Goal: Transaction & Acquisition: Purchase product/service

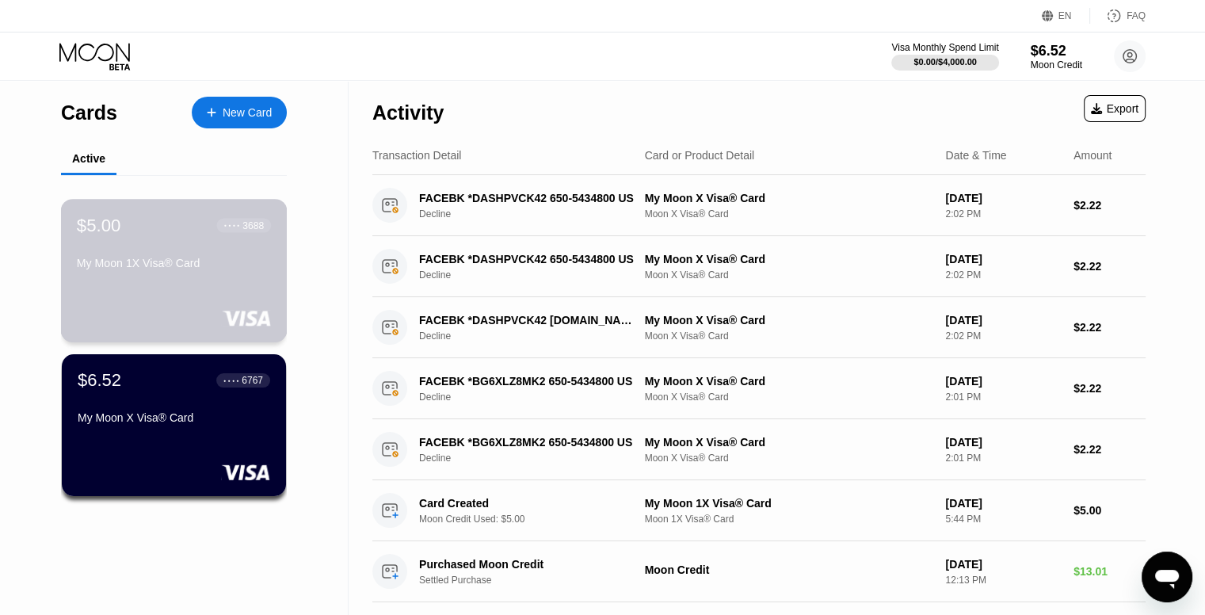
click at [205, 257] on div "$5.00 ● ● ● ● 3688 My Moon 1X Visa® Card" at bounding box center [174, 245] width 194 height 61
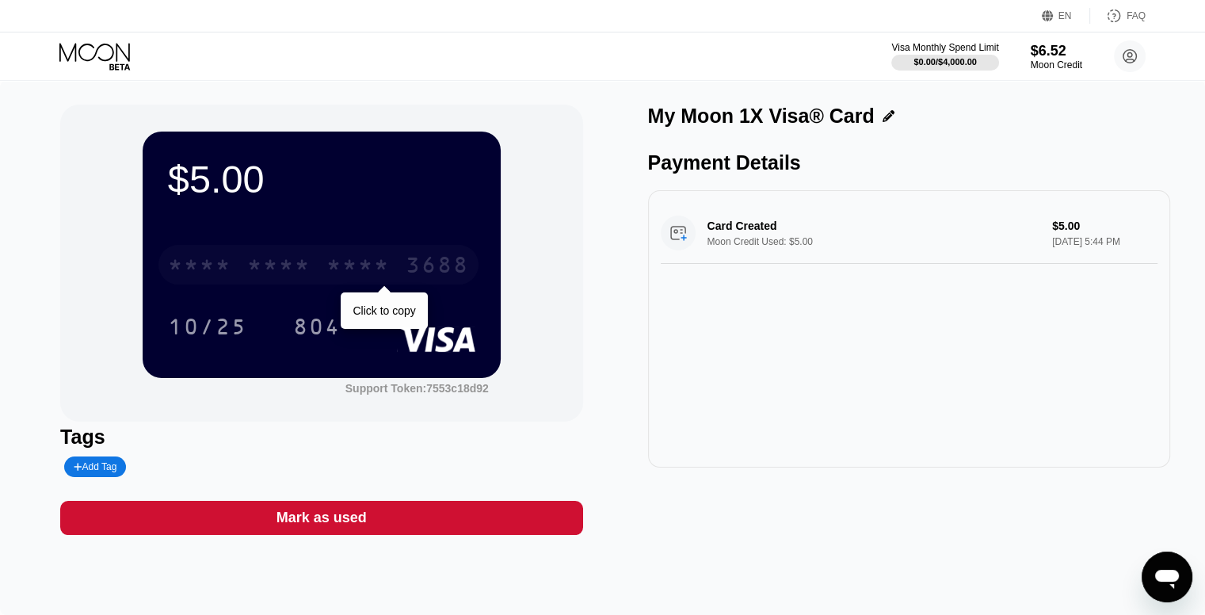
click at [419, 272] on div "3688" at bounding box center [437, 266] width 63 height 25
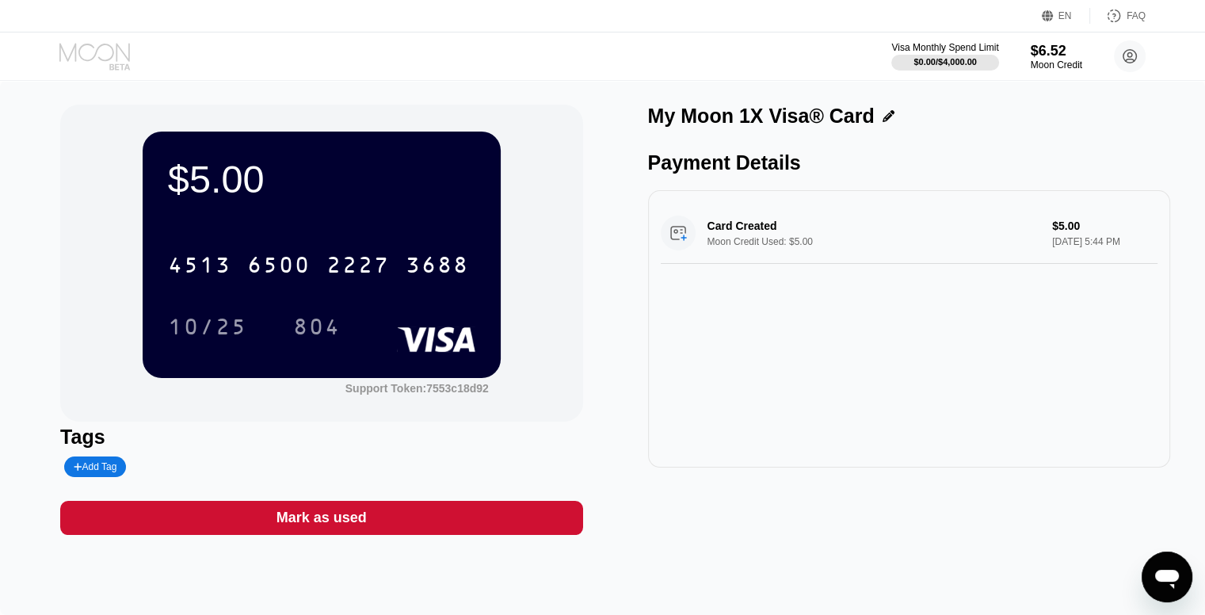
click at [101, 48] on icon at bounding box center [96, 57] width 74 height 28
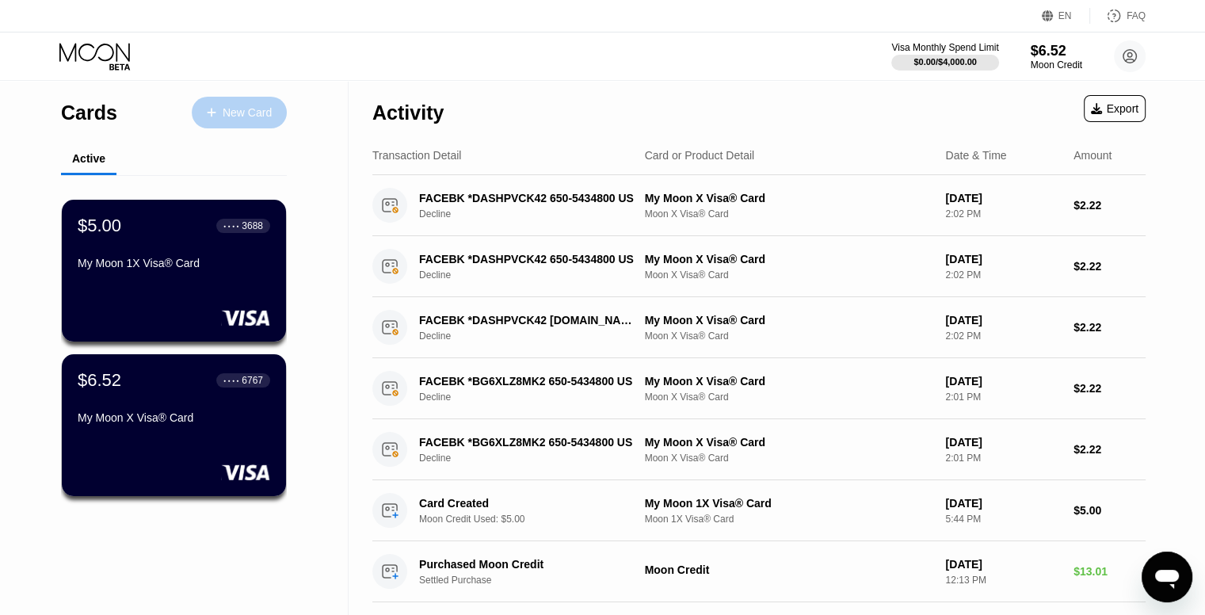
click at [233, 110] on div "New Card" at bounding box center [247, 112] width 49 height 13
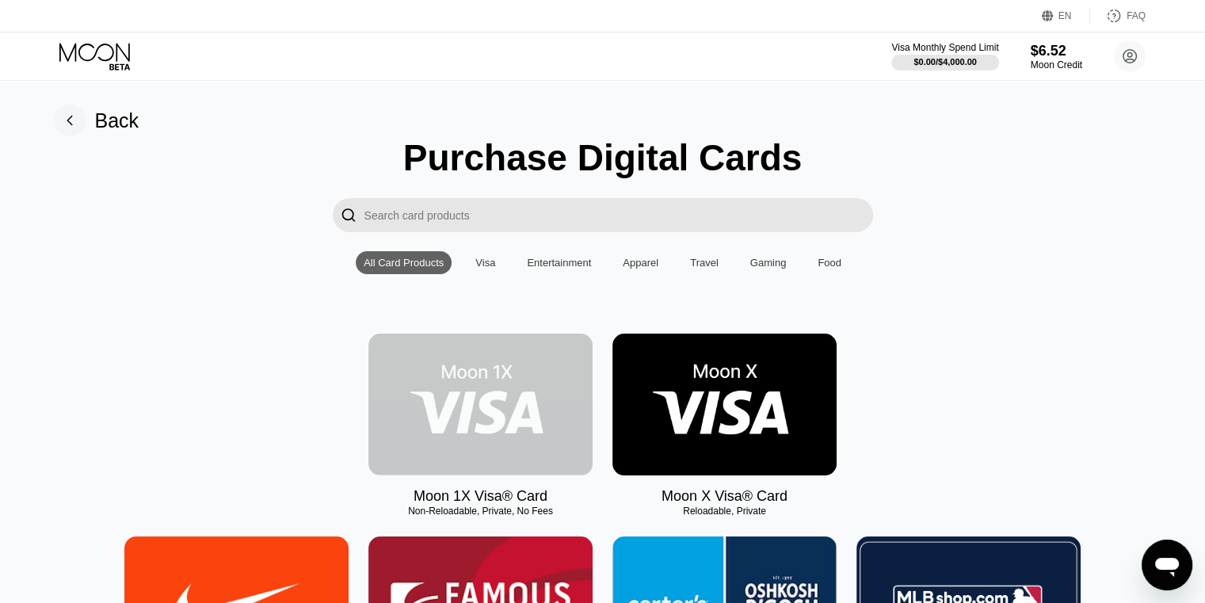
click at [509, 392] on img at bounding box center [480, 405] width 224 height 142
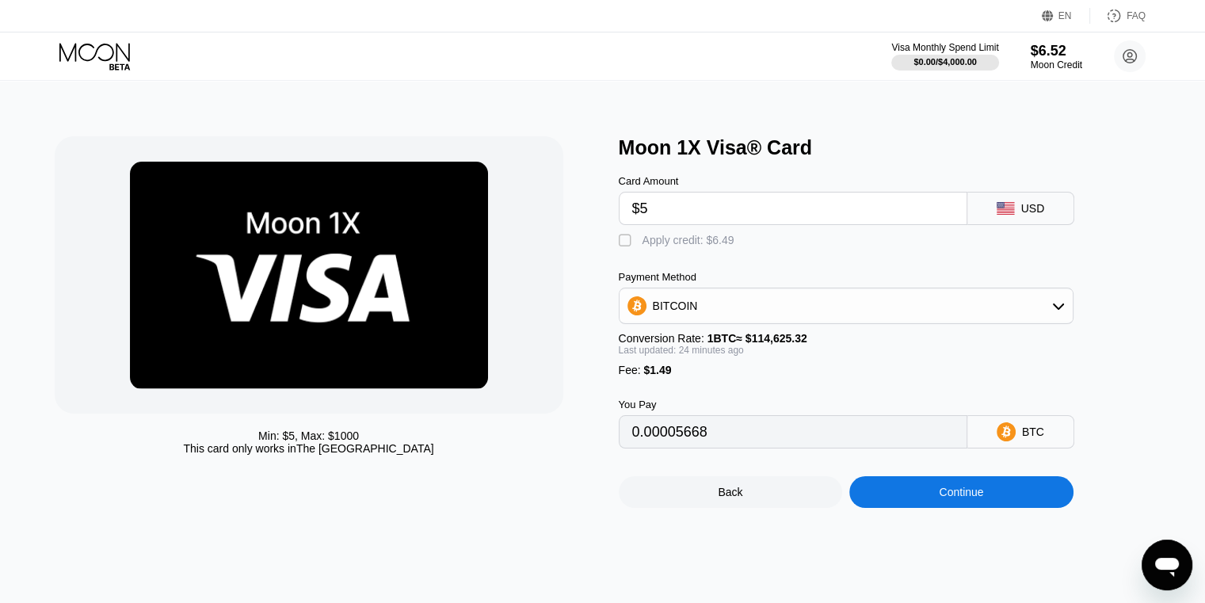
type input "$5"
click at [655, 246] on div "Apply credit: $6.49" at bounding box center [689, 240] width 92 height 13
type input "0"
click at [966, 498] on div "Continue" at bounding box center [961, 492] width 44 height 13
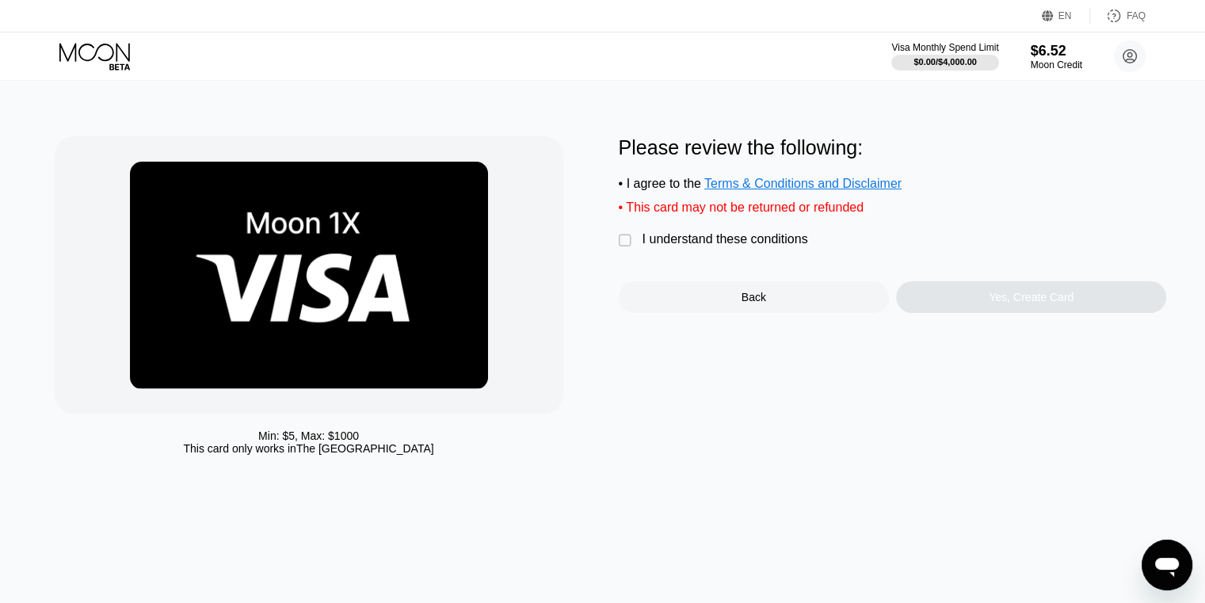
click at [786, 249] on div " I understand these conditions" at bounding box center [717, 240] width 197 height 17
click at [948, 307] on div "Yes, Create Card" at bounding box center [1031, 297] width 270 height 32
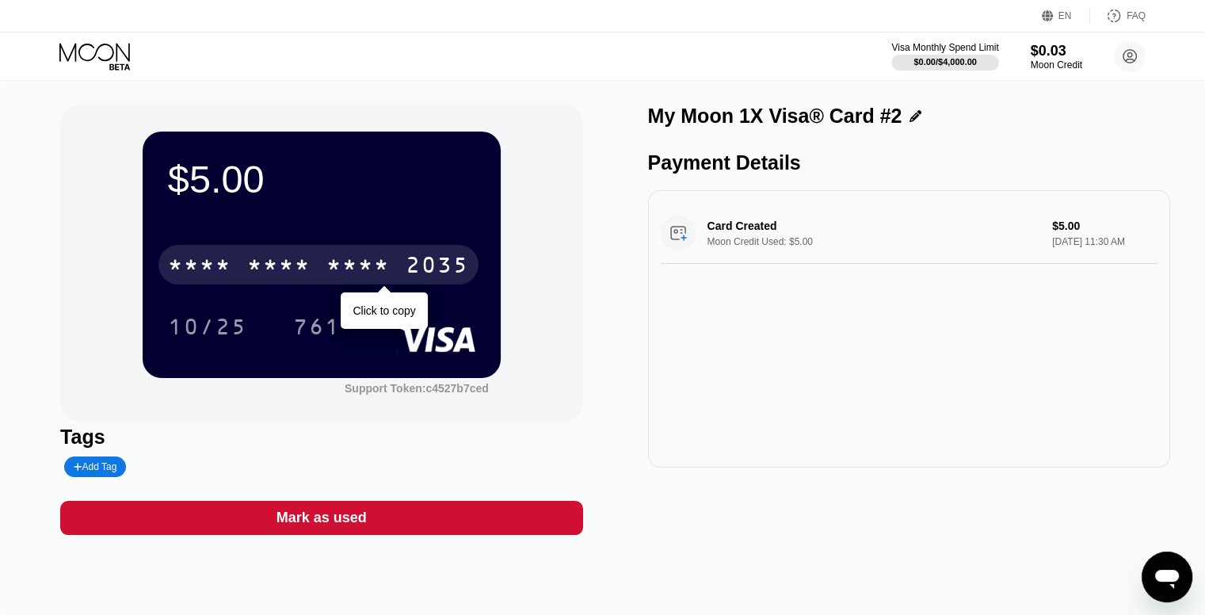
click at [412, 269] on div "2035" at bounding box center [437, 266] width 63 height 25
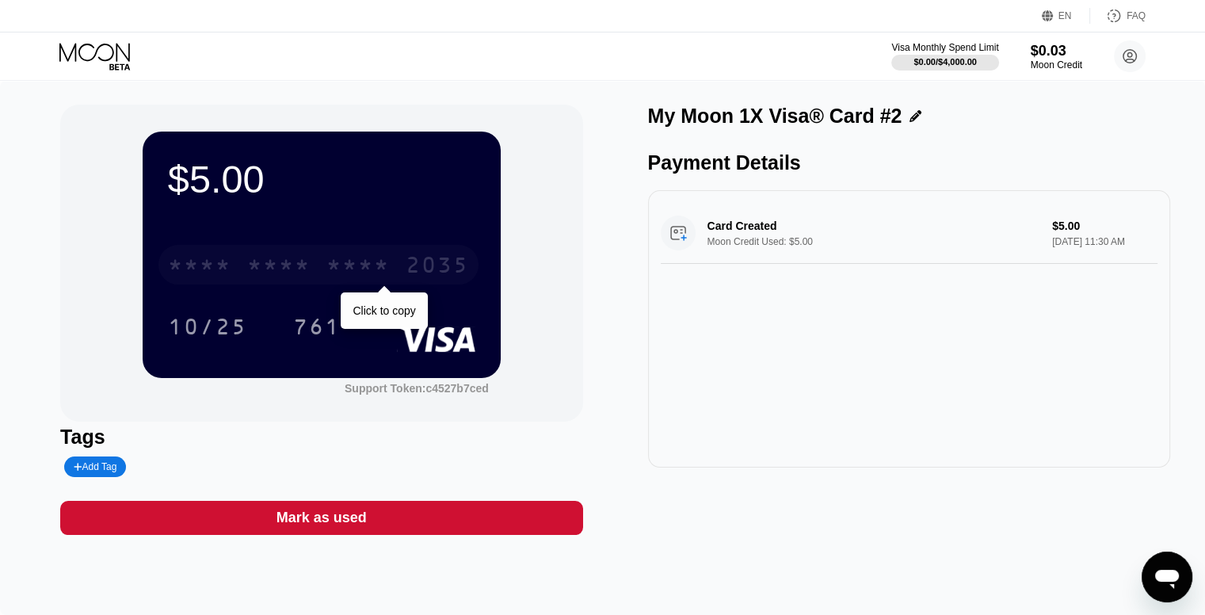
click at [389, 261] on div "* * * *" at bounding box center [357, 266] width 63 height 25
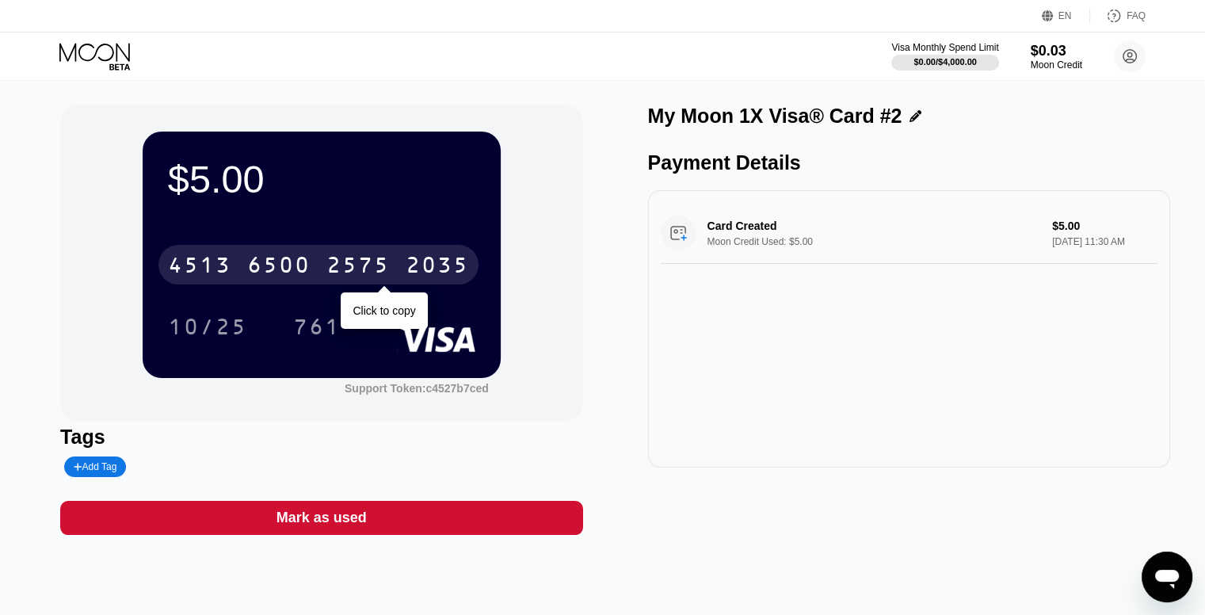
click at [410, 277] on div "2035" at bounding box center [437, 266] width 63 height 25
click at [406, 255] on div "[CREDIT_CARD_NUMBER]" at bounding box center [318, 265] width 320 height 40
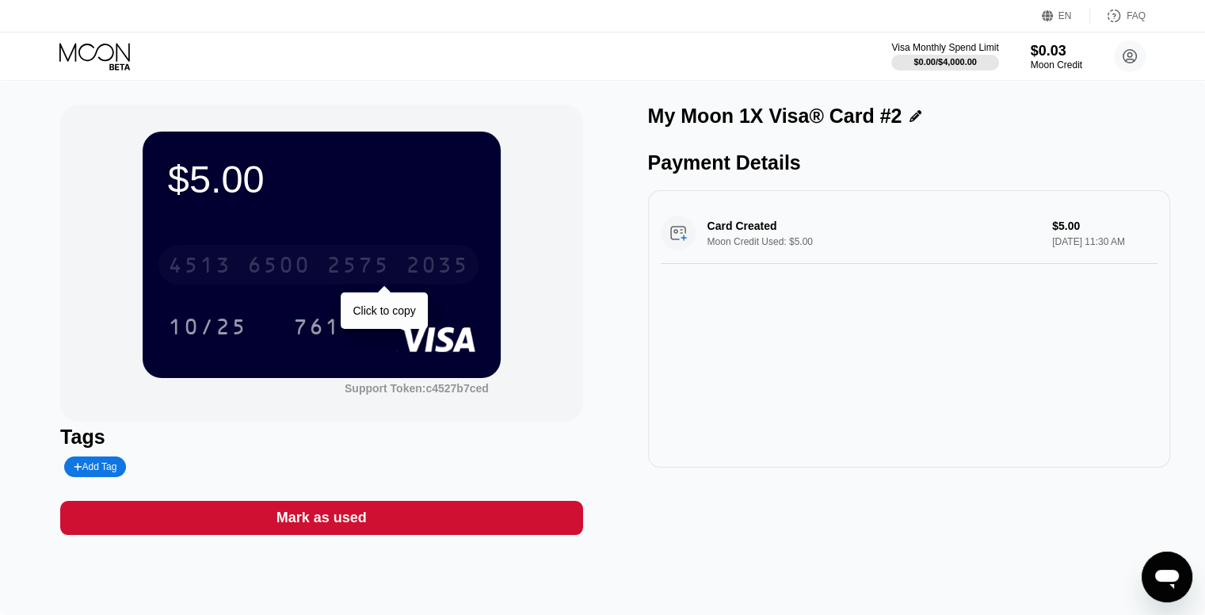
click at [343, 270] on div "2575" at bounding box center [357, 266] width 63 height 25
click at [397, 269] on div "* * * * * * * * * * * * 2035" at bounding box center [318, 265] width 320 height 40
click at [400, 261] on div "[CREDIT_CARD_NUMBER]" at bounding box center [318, 265] width 320 height 40
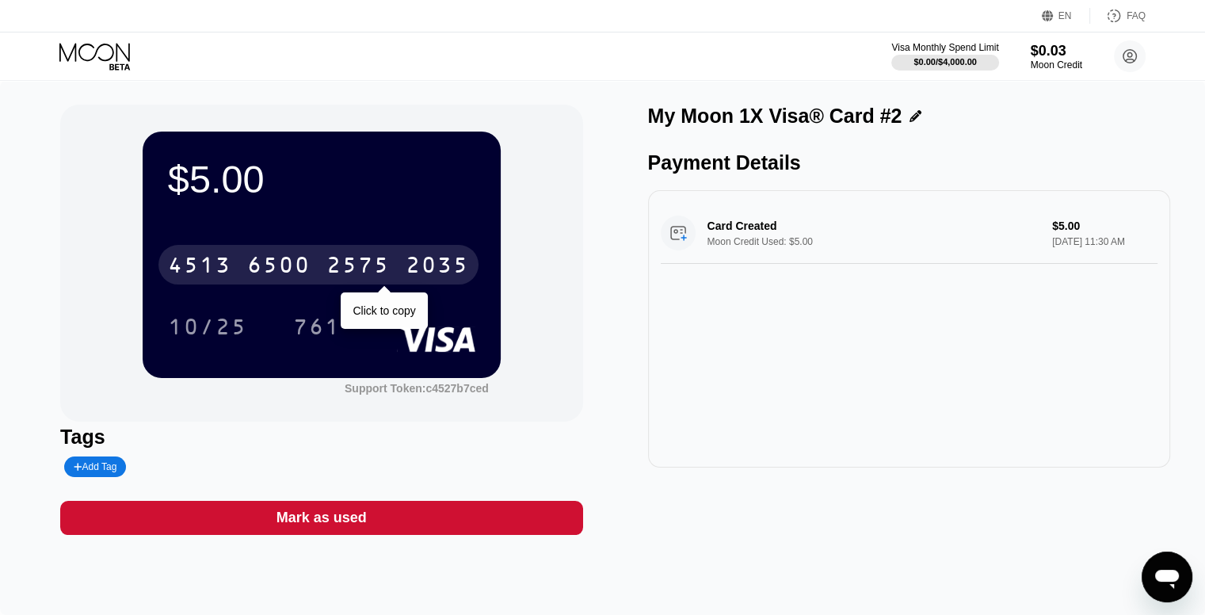
click at [336, 251] on div "[CREDIT_CARD_NUMBER]" at bounding box center [318, 265] width 320 height 40
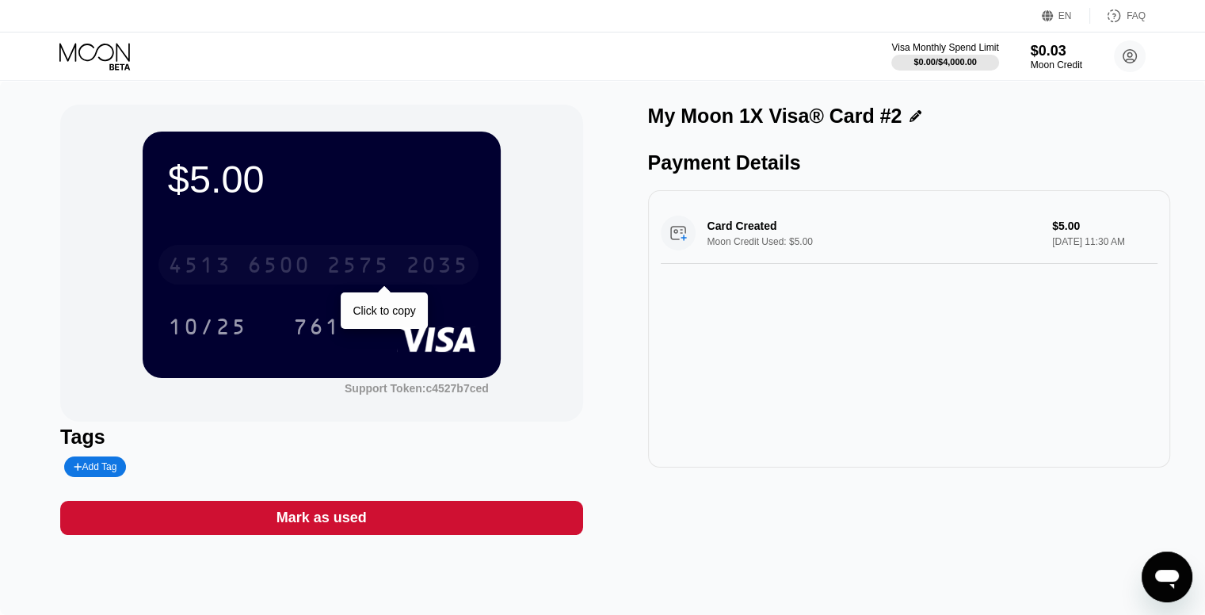
click at [355, 267] on div "2575" at bounding box center [357, 266] width 63 height 25
